Goal: Transaction & Acquisition: Download file/media

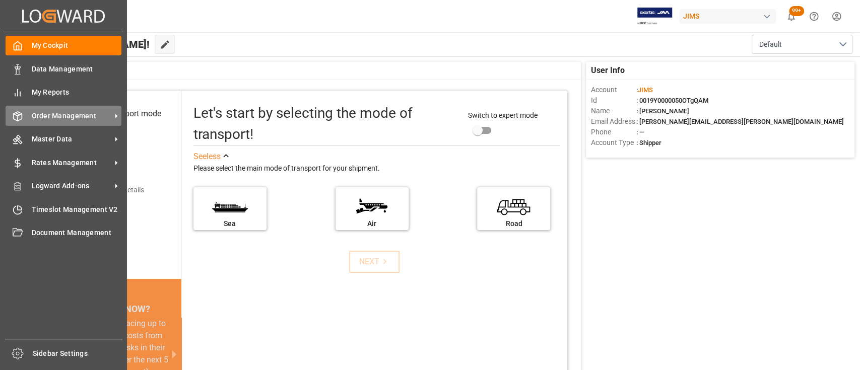
click at [65, 116] on span "Order Management" at bounding box center [72, 116] width 80 height 11
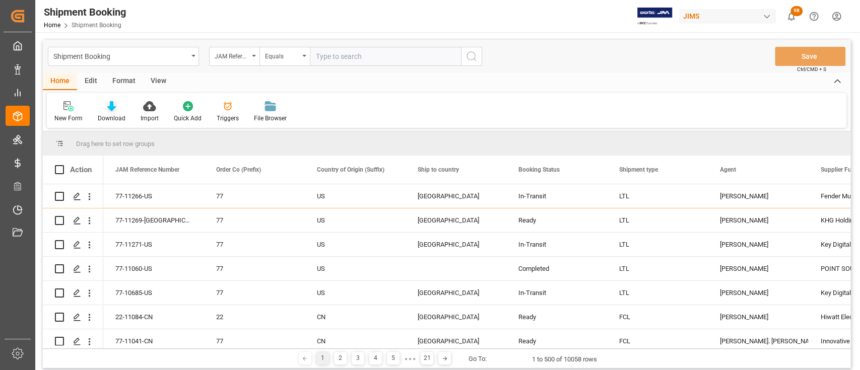
click at [109, 108] on icon at bounding box center [111, 106] width 9 height 10
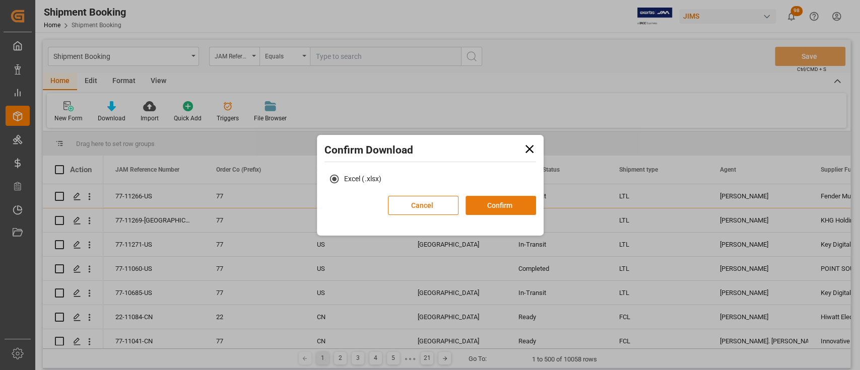
click at [510, 203] on button "Confirm" at bounding box center [500, 205] width 71 height 19
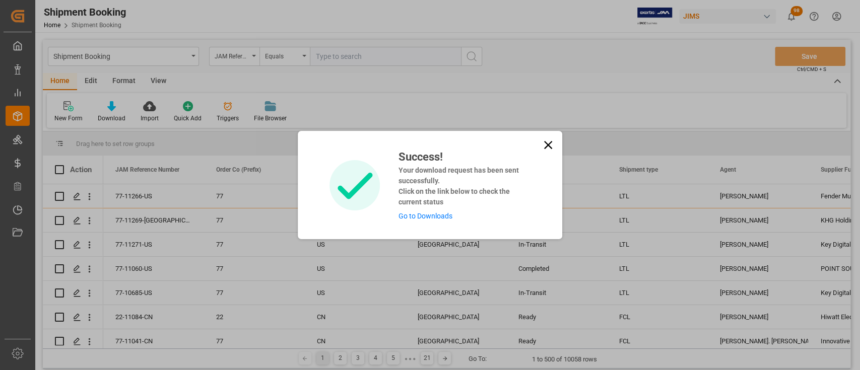
click at [427, 217] on link "Go to Downloads" at bounding box center [425, 216] width 54 height 8
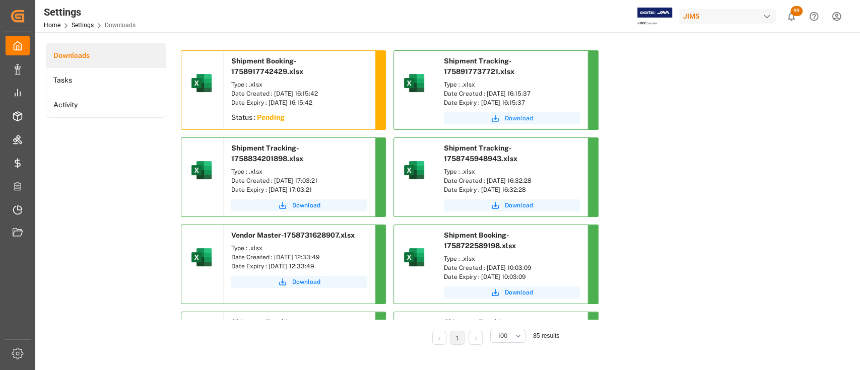
click at [520, 120] on span "Download" at bounding box center [519, 118] width 28 height 9
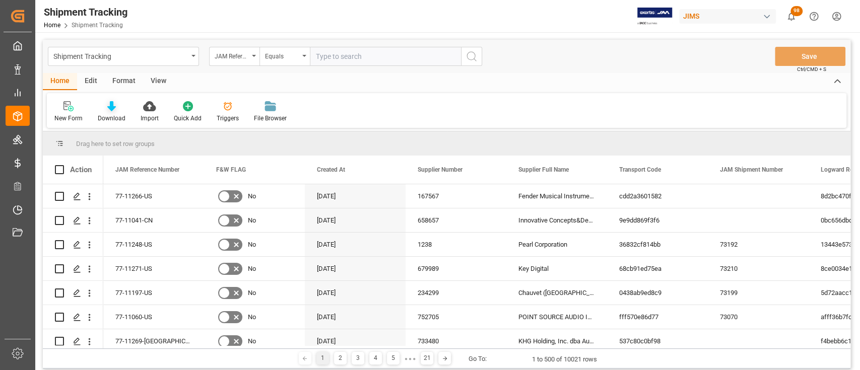
click at [111, 109] on icon at bounding box center [111, 106] width 9 height 10
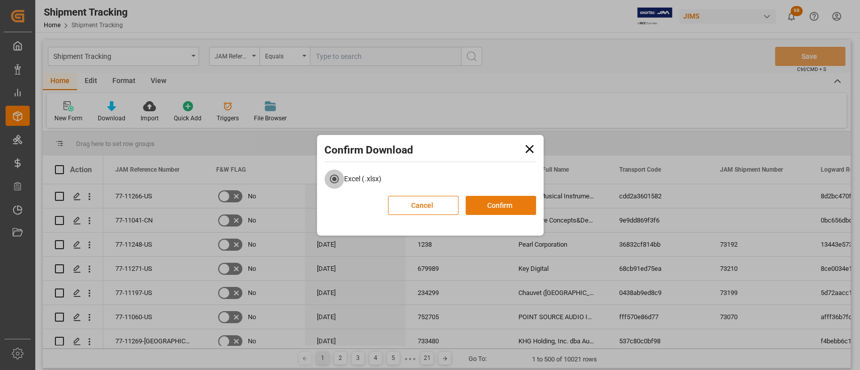
click at [498, 207] on button "Confirm" at bounding box center [500, 205] width 71 height 19
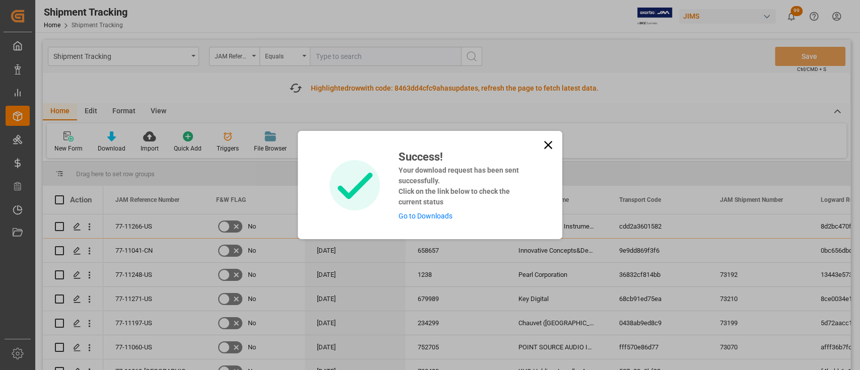
click at [421, 216] on link "Go to Downloads" at bounding box center [425, 216] width 54 height 8
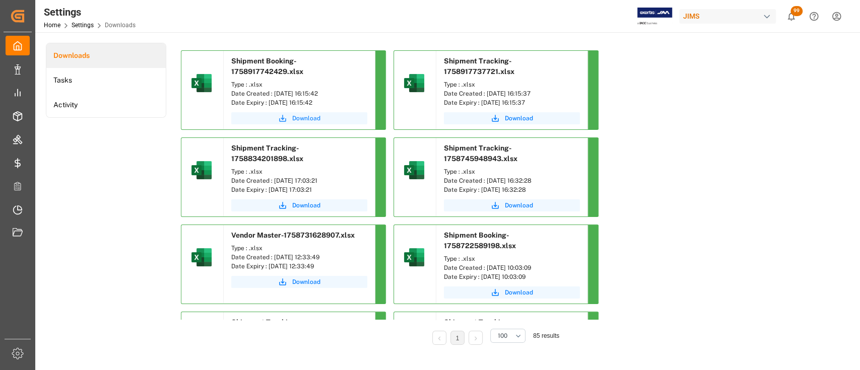
click at [304, 115] on span "Download" at bounding box center [306, 118] width 28 height 9
